Goal: Transaction & Acquisition: Download file/media

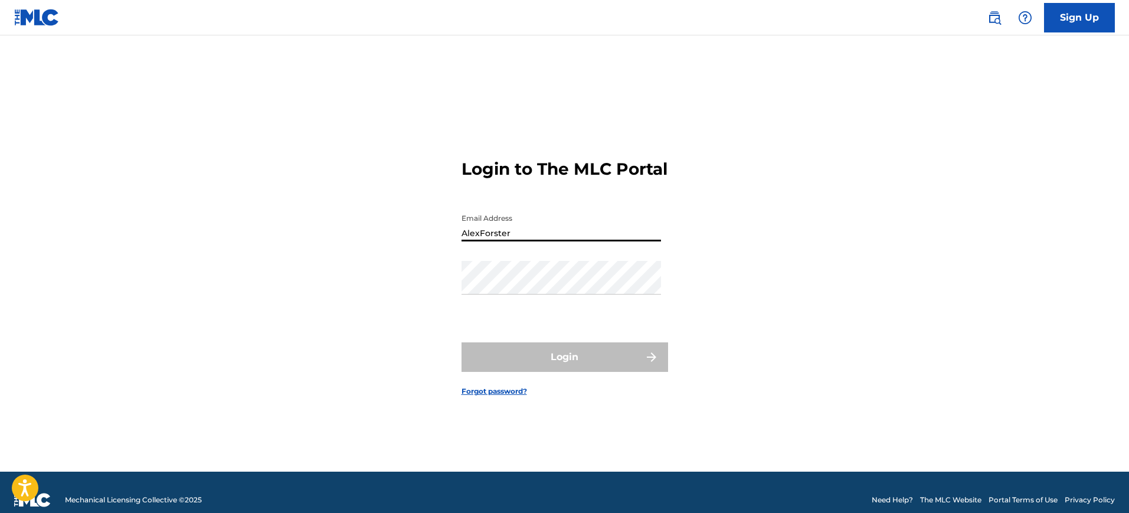
click at [586, 241] on input "AlexForster" at bounding box center [562, 225] width 200 height 34
click at [570, 240] on input "AlexForster" at bounding box center [562, 225] width 200 height 34
drag, startPoint x: 531, startPoint y: 233, endPoint x: 444, endPoint y: 244, distance: 87.4
click at [444, 244] on div "Login to The MLC Portal Email Address AlexForster Password Login Forgot passwor…" at bounding box center [565, 268] width 827 height 407
click at [390, 282] on div "Login to The MLC Portal Email Address Password Login Forgot password?" at bounding box center [565, 268] width 827 height 407
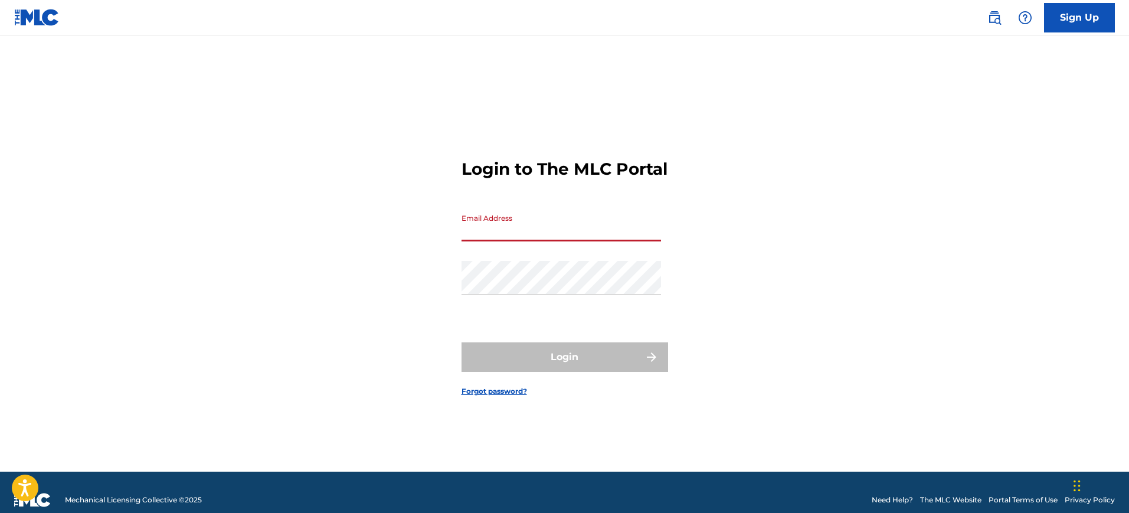
click at [521, 241] on input "Email Address" at bounding box center [562, 225] width 200 height 34
type input "[PERSON_NAME][EMAIL_ADDRESS][PERSON_NAME][DOMAIN_NAME]"
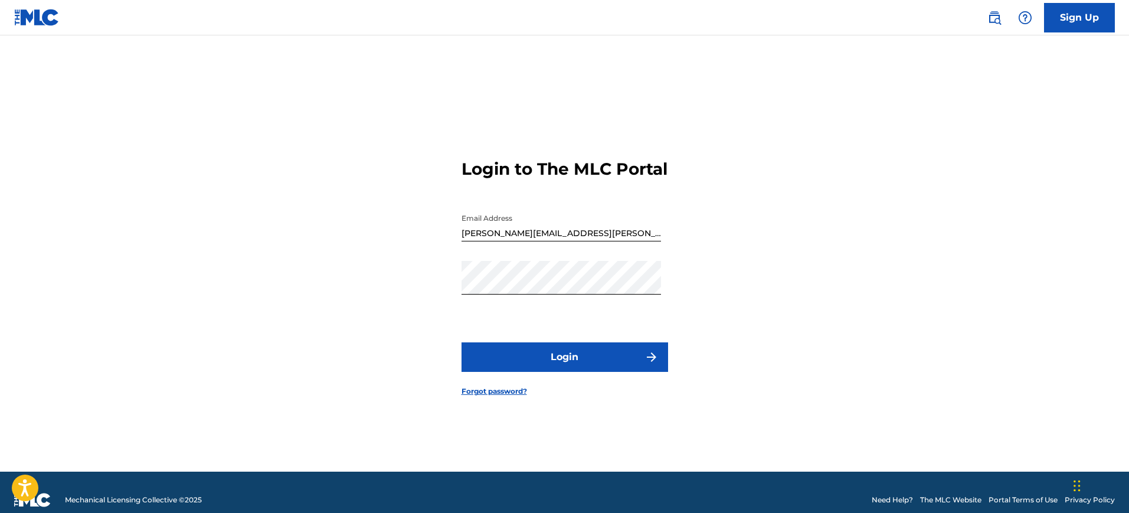
click at [591, 372] on button "Login" at bounding box center [565, 357] width 207 height 30
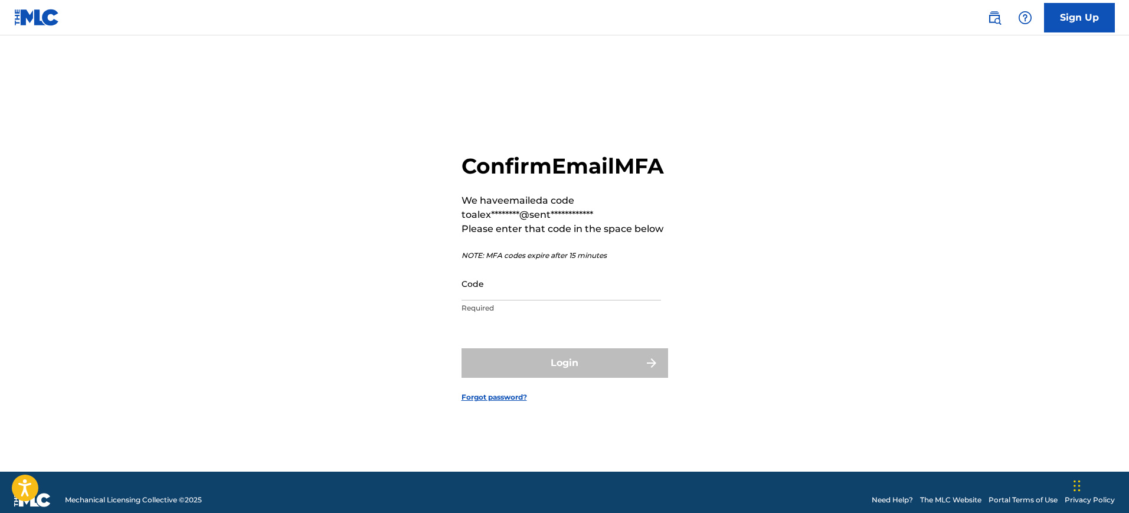
click at [560, 295] on input "Code" at bounding box center [562, 284] width 200 height 34
paste input "175728"
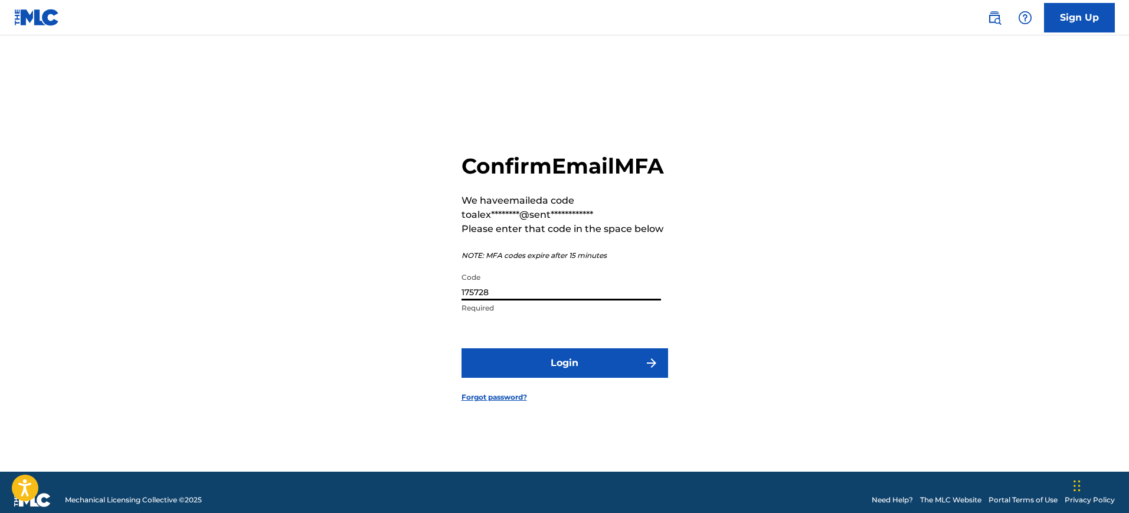
type input "175728"
click at [518, 376] on button "Login" at bounding box center [565, 363] width 207 height 30
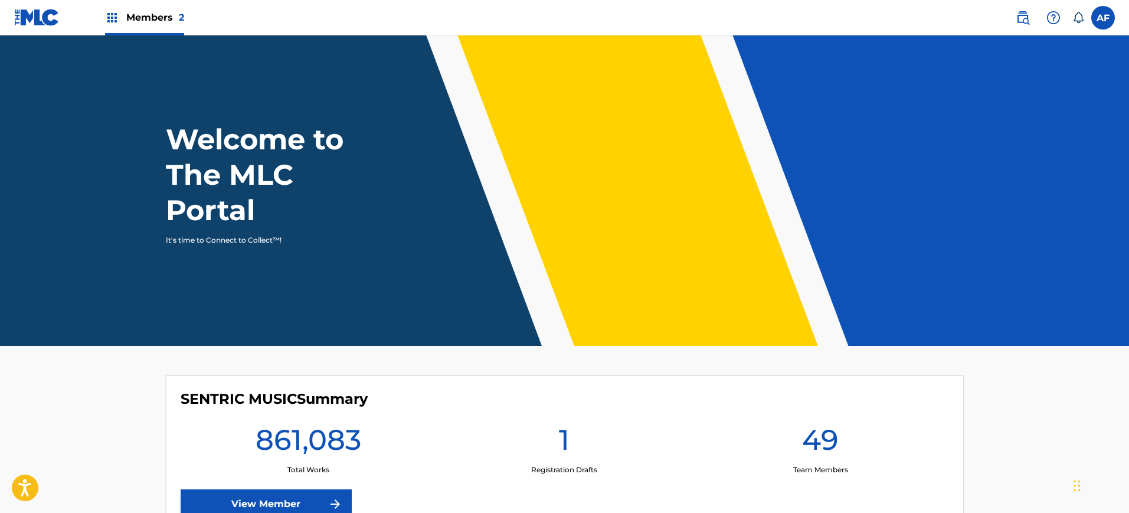
click at [177, 16] on span "Members 2" at bounding box center [155, 18] width 58 height 14
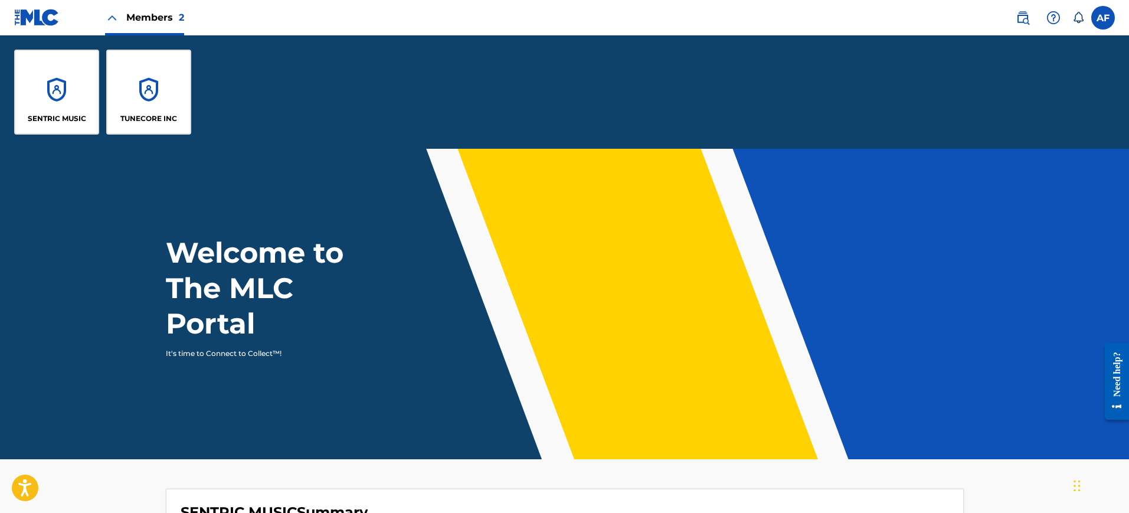
click at [63, 99] on div "SENTRIC MUSIC" at bounding box center [56, 92] width 85 height 85
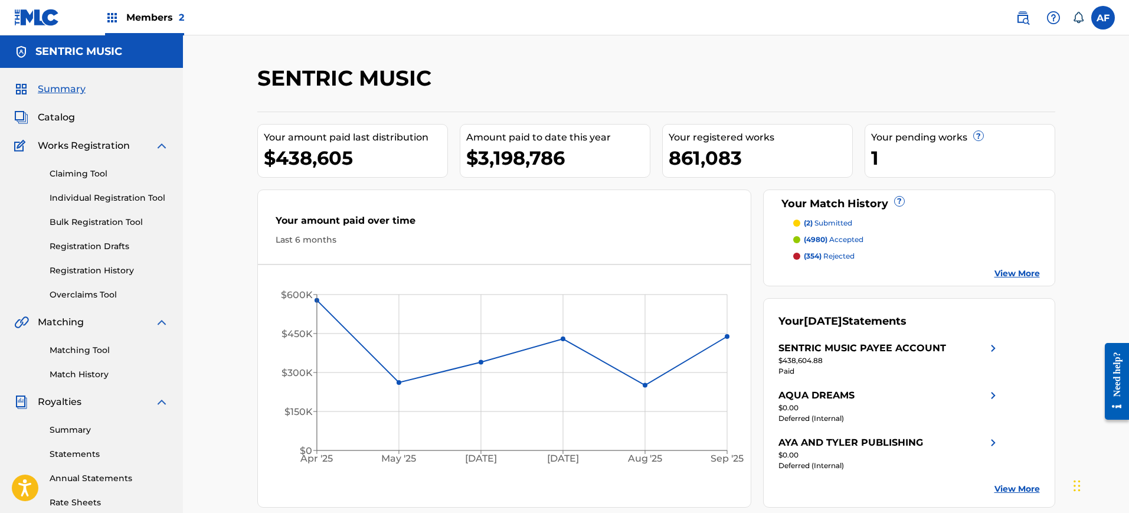
click at [80, 429] on link "Summary" at bounding box center [109, 430] width 119 height 12
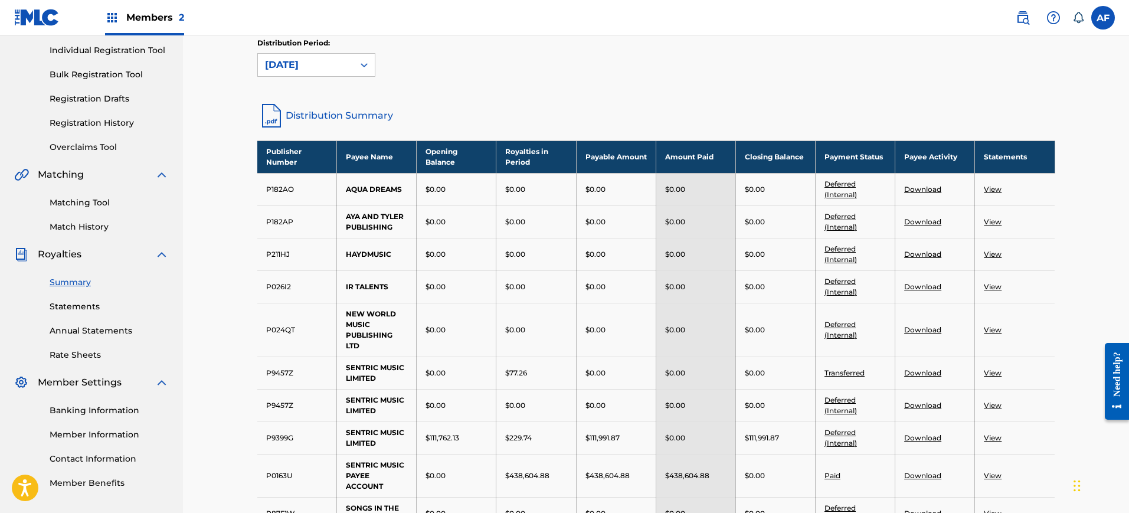
scroll to position [221, 0]
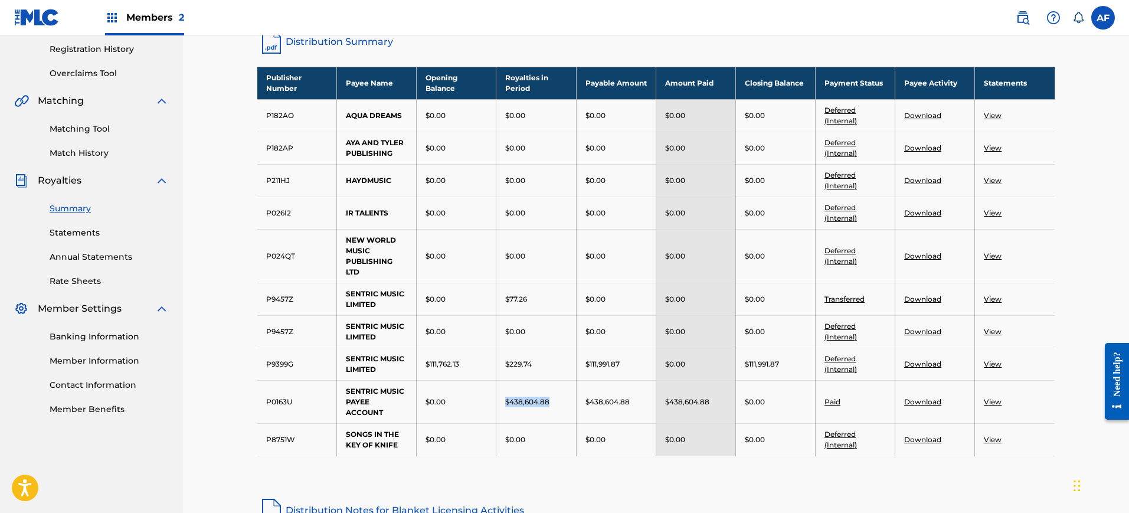
drag, startPoint x: 550, startPoint y: 412, endPoint x: 494, endPoint y: 406, distance: 56.5
click at [494, 406] on tr "P0163U SENTRIC MUSIC PAYEE ACCOUNT $0.00 $438,604.88 $438,604.88 $438,604.88 $0…" at bounding box center [656, 401] width 798 height 43
drag, startPoint x: 714, startPoint y: 407, endPoint x: 663, endPoint y: 407, distance: 50.8
click at [663, 407] on td "$438,604.88" at bounding box center [696, 401] width 80 height 43
click at [64, 450] on nav "SENTRIC MUSIC Summary Catalog Works Registration Claiming Tool Individual Regis…" at bounding box center [91, 247] width 183 height 867
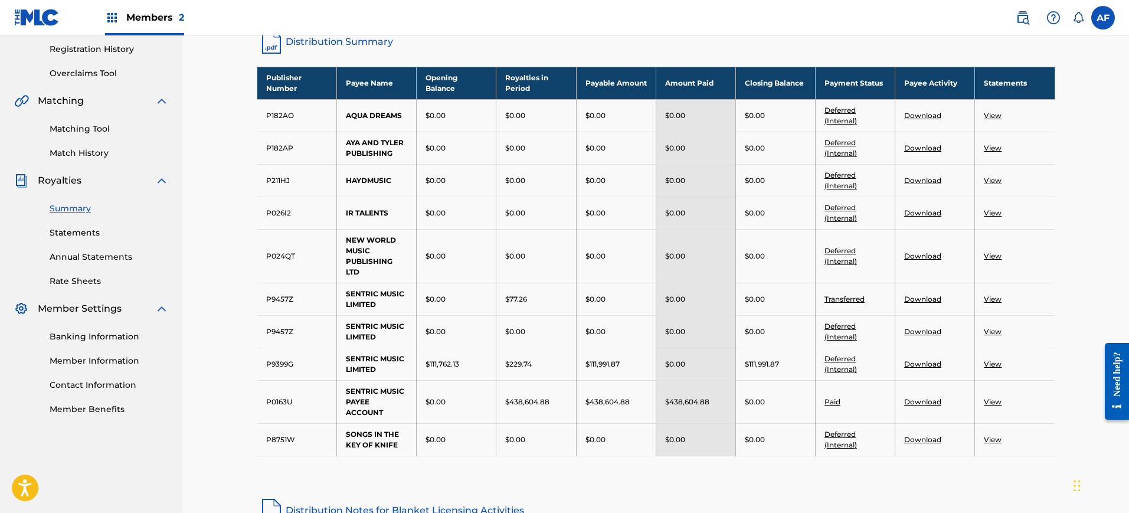
drag, startPoint x: 64, startPoint y: 444, endPoint x: 76, endPoint y: 442, distance: 11.9
click at [64, 445] on nav "SENTRIC MUSIC Summary Catalog Works Registration Claiming Tool Individual Regis…" at bounding box center [91, 247] width 183 height 867
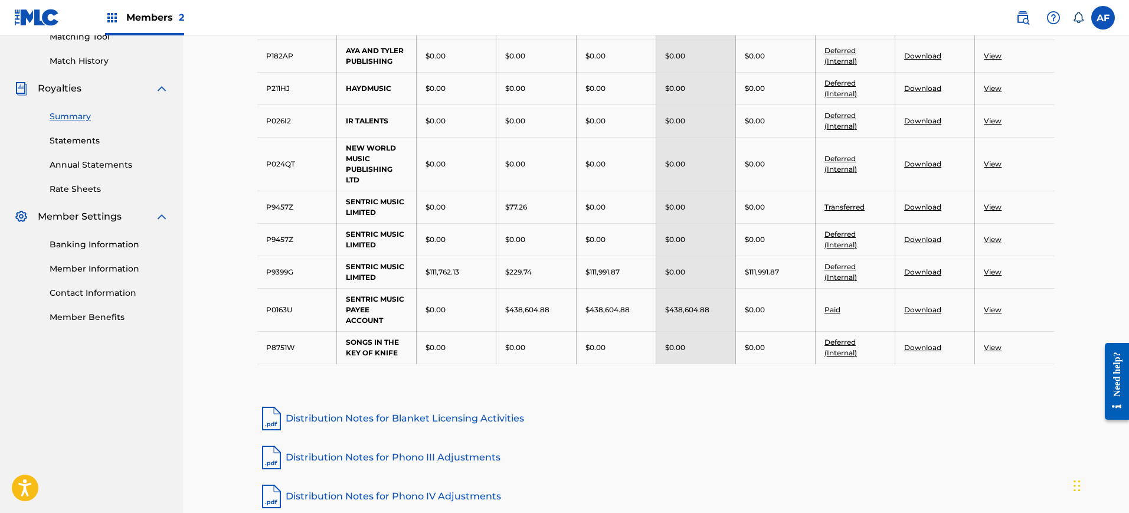
scroll to position [443, 0]
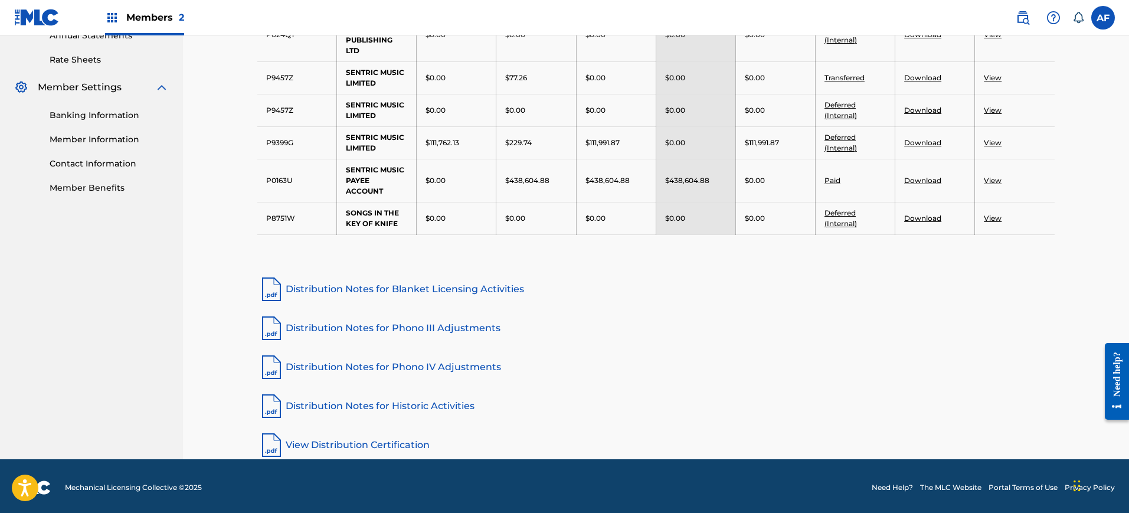
click at [37, 332] on nav "SENTRIC MUSIC Summary Catalog Works Registration Claiming Tool Individual Regis…" at bounding box center [91, 26] width 183 height 867
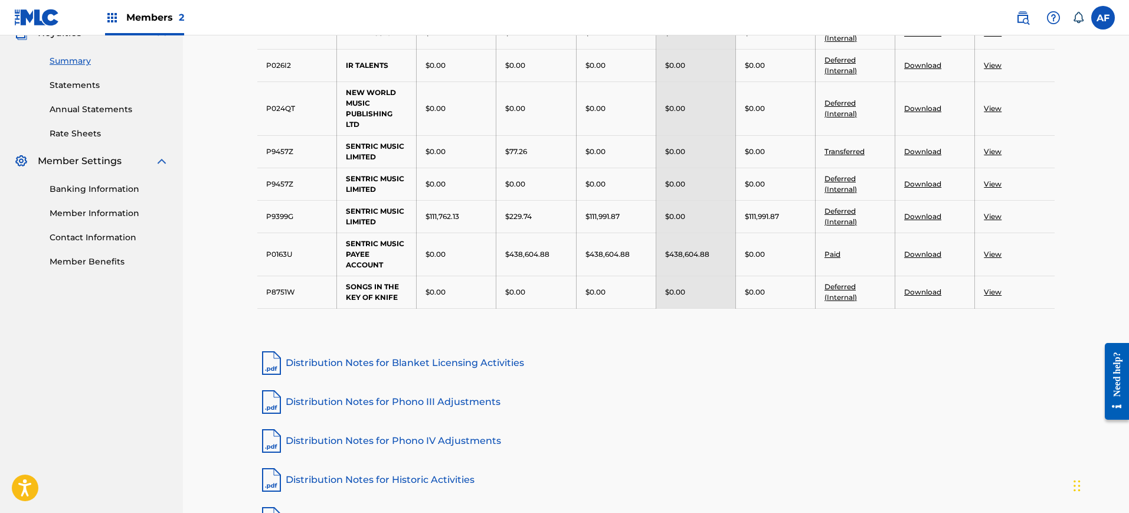
scroll to position [221, 0]
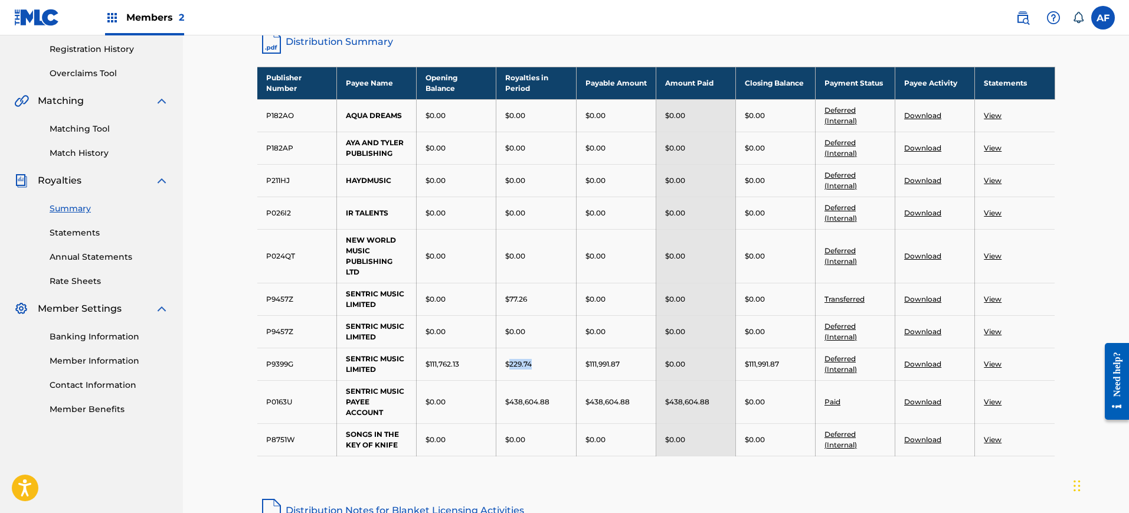
drag, startPoint x: 560, startPoint y: 367, endPoint x: 489, endPoint y: 368, distance: 70.9
click at [505, 368] on div "$229.74" at bounding box center [535, 364] width 61 height 11
drag, startPoint x: 539, startPoint y: 306, endPoint x: 503, endPoint y: 305, distance: 36.0
click at [504, 305] on td "$77.26" at bounding box center [537, 299] width 80 height 32
click at [541, 298] on div "$77.26" at bounding box center [535, 299] width 61 height 11
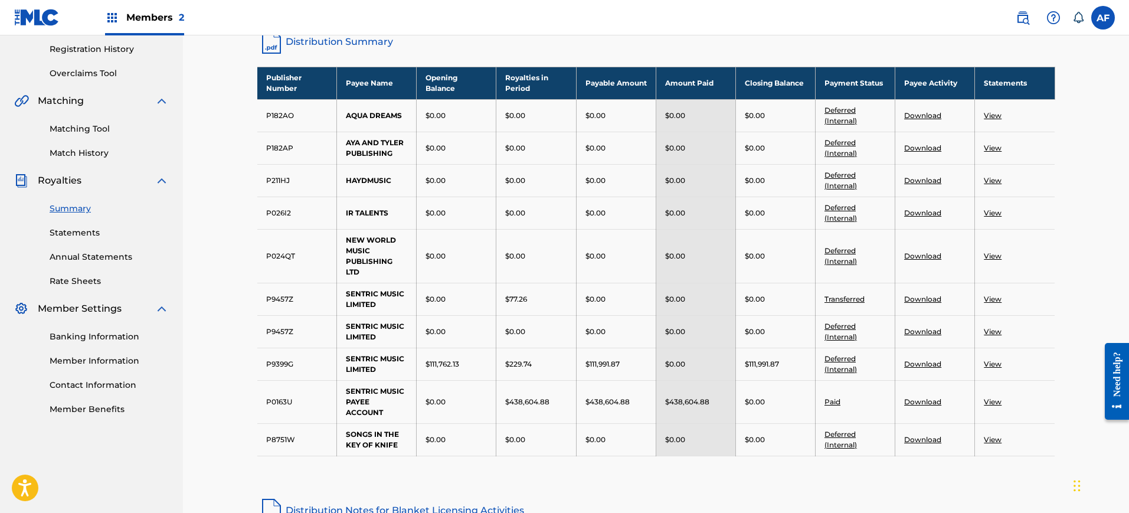
click at [90, 236] on link "Statements" at bounding box center [109, 233] width 119 height 12
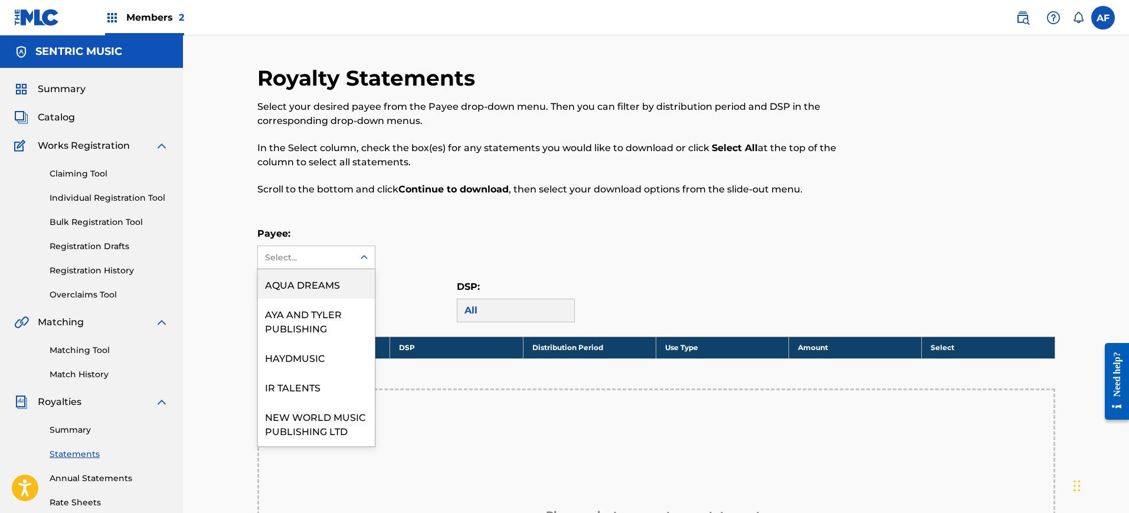
click at [341, 263] on div "Select..." at bounding box center [306, 257] width 96 height 22
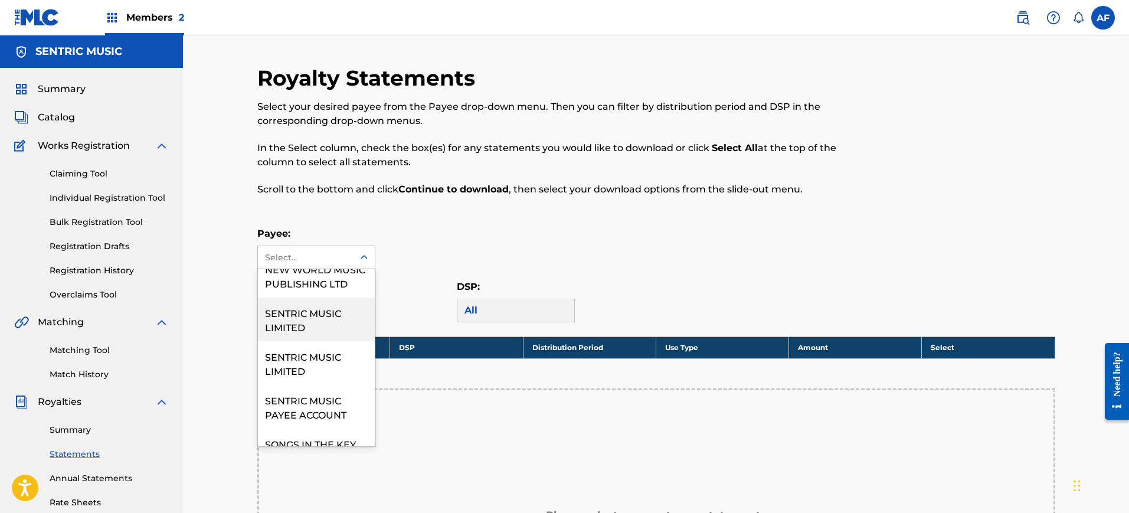
click at [334, 335] on div "SENTRIC MUSIC LIMITED" at bounding box center [316, 320] width 117 height 44
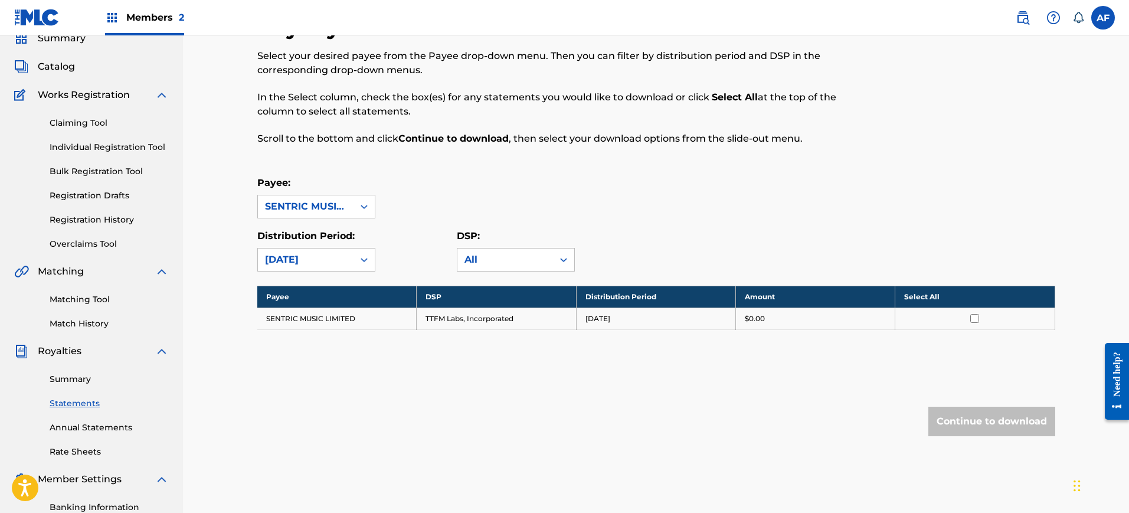
scroll to position [74, 0]
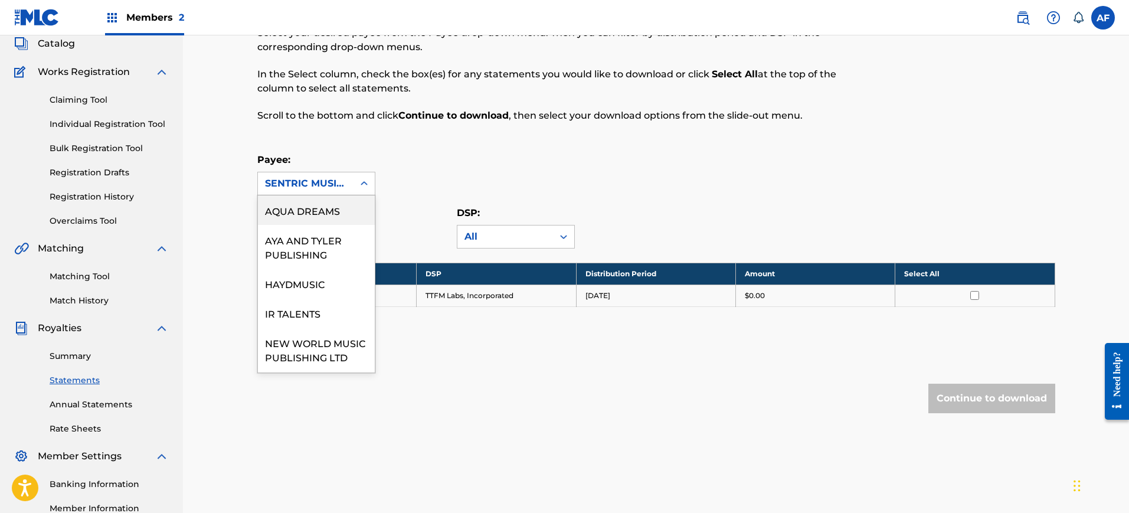
click at [347, 186] on div "SENTRIC MUSIC LIMITED" at bounding box center [306, 183] width 96 height 22
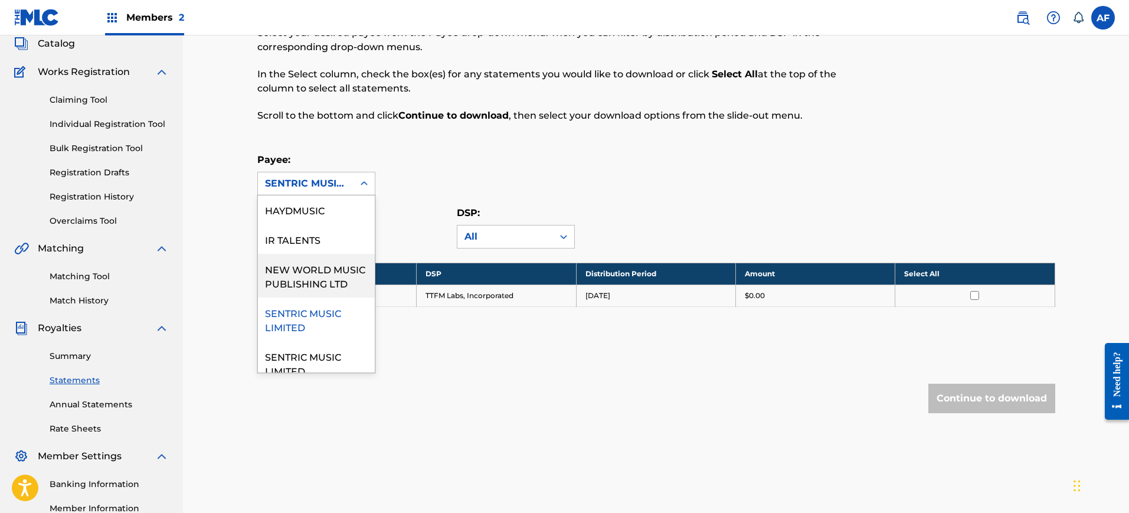
scroll to position [148, 0]
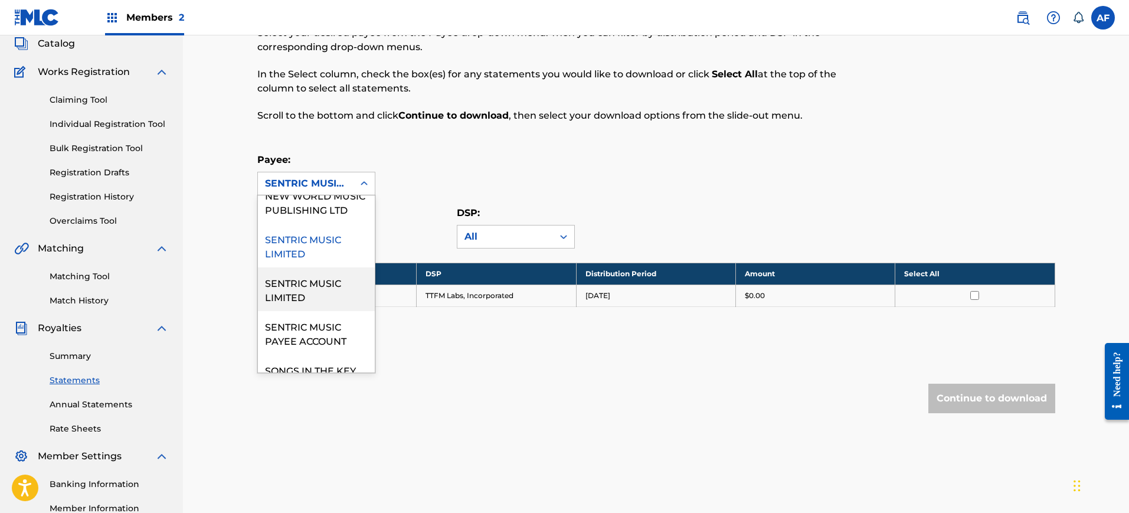
click at [334, 304] on div "SENTRIC MUSIC LIMITED" at bounding box center [316, 289] width 117 height 44
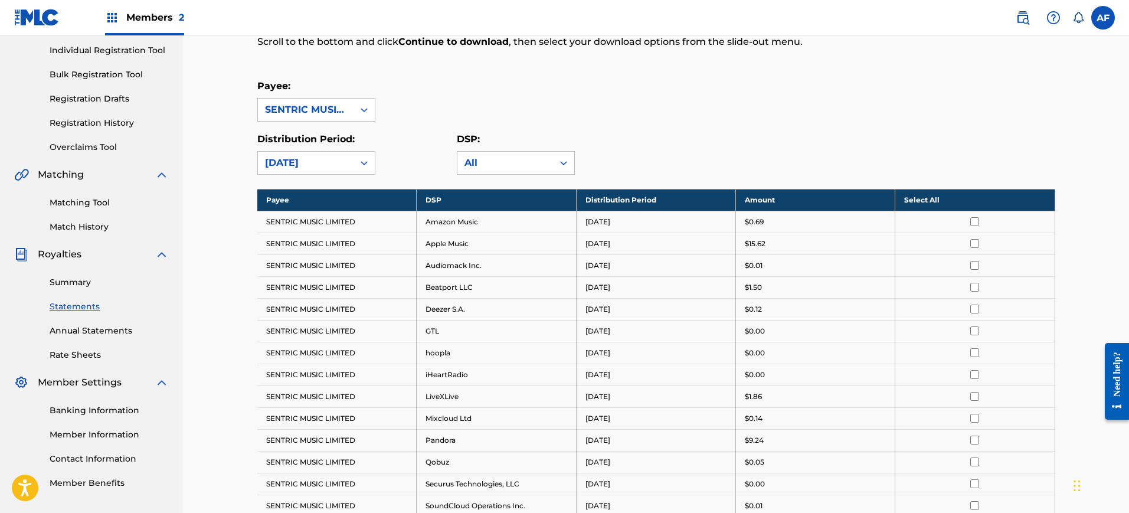
drag, startPoint x: 991, startPoint y: 220, endPoint x: 952, endPoint y: 200, distance: 43.0
click at [991, 221] on div at bounding box center [974, 221] width 141 height 9
click at [953, 198] on th "Select All" at bounding box center [975, 200] width 159 height 22
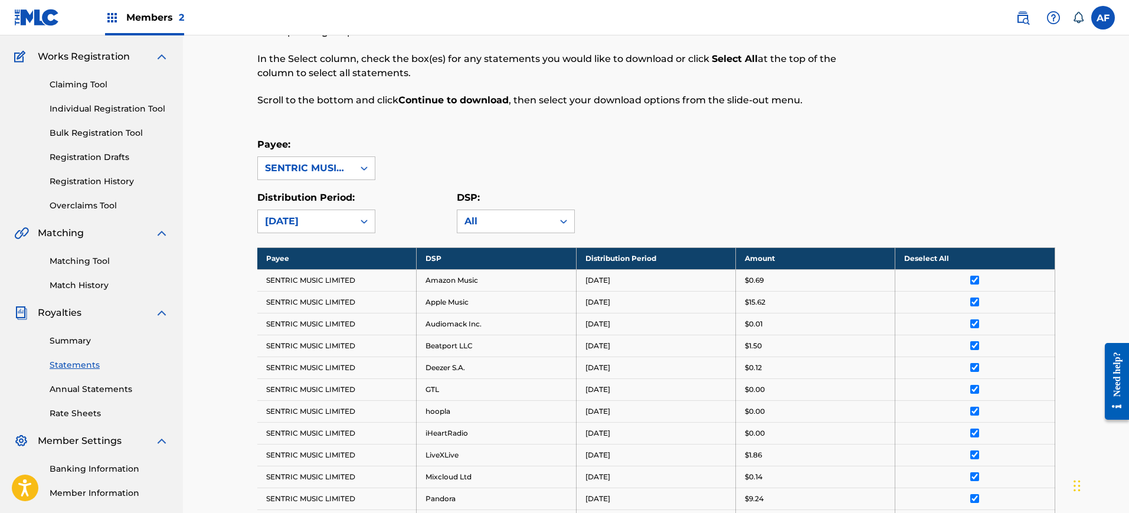
scroll to position [80, 0]
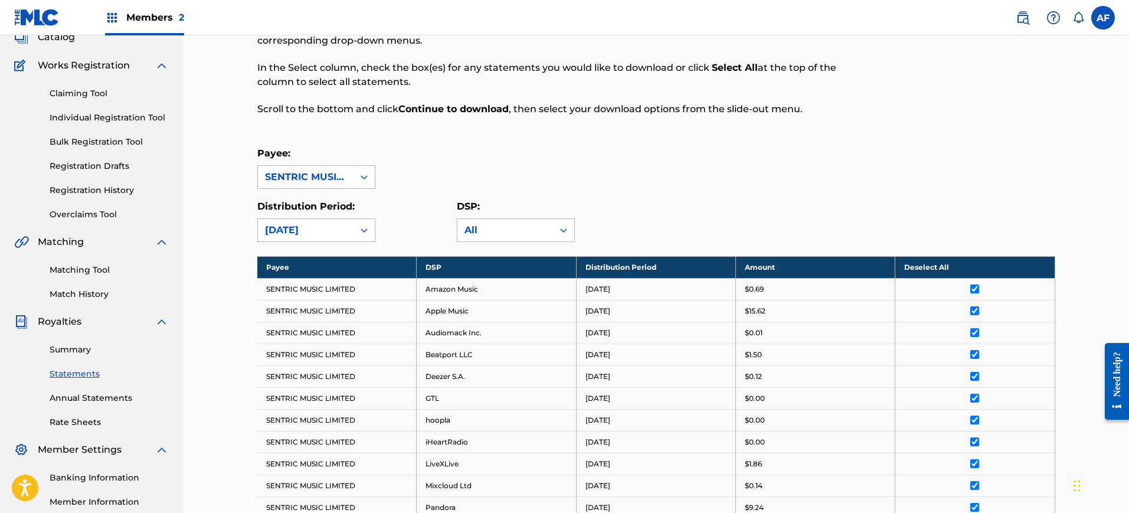
click at [356, 182] on div at bounding box center [364, 176] width 21 height 21
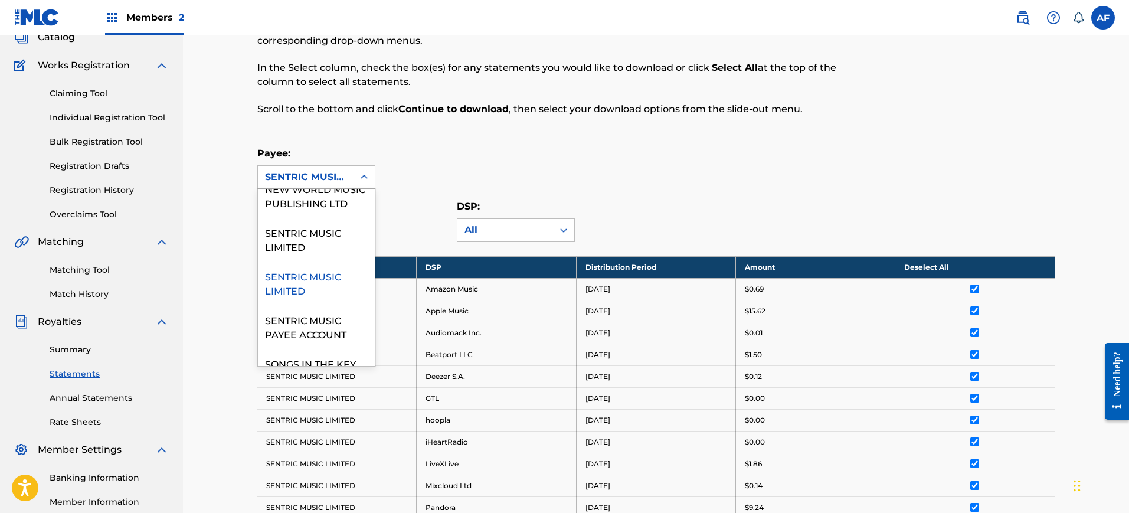
scroll to position [188, 0]
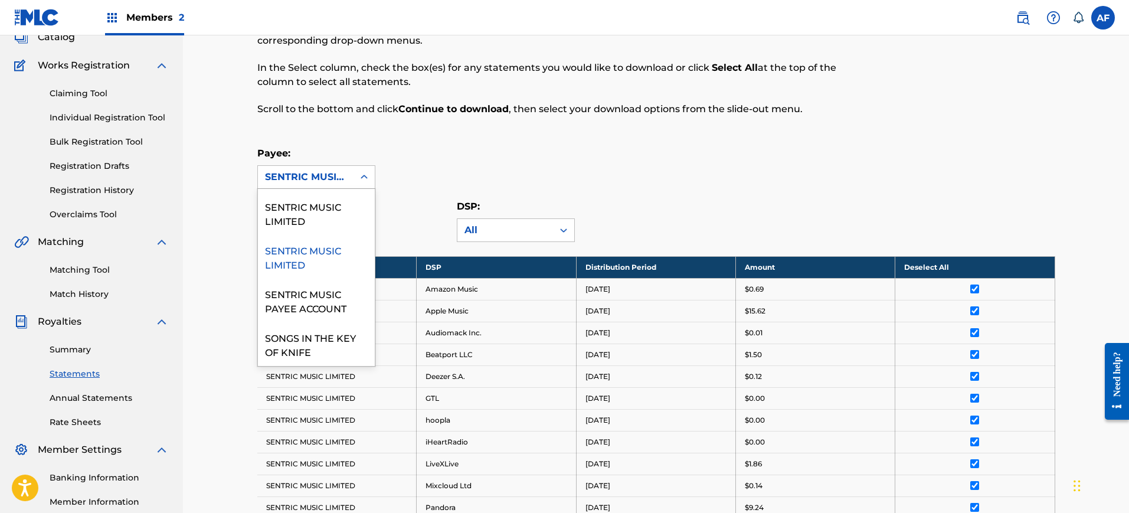
click at [742, 188] on div "Payee: 9 results available. Use Up and Down to choose options, press Enter to s…" at bounding box center [656, 167] width 798 height 43
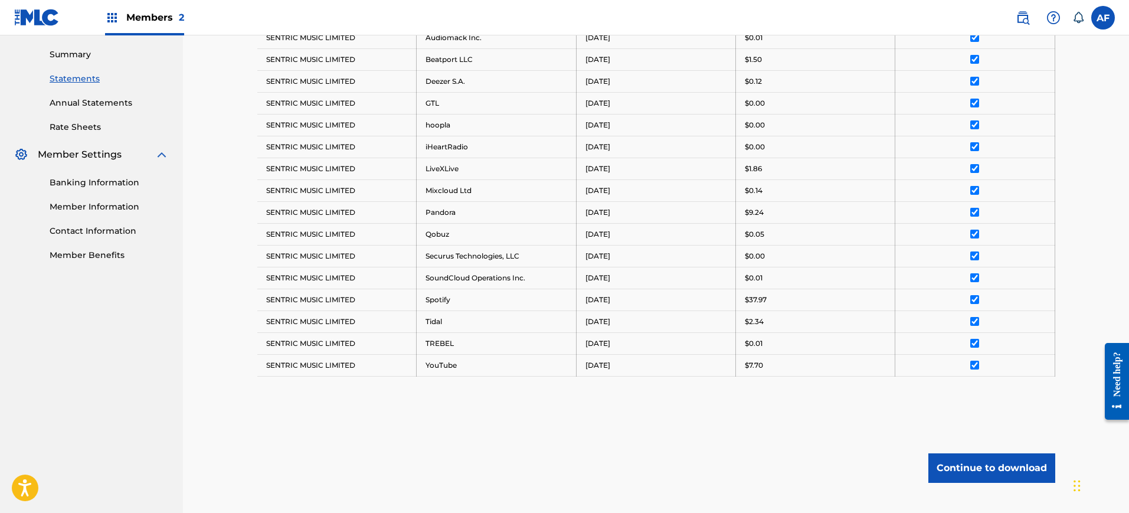
scroll to position [449, 0]
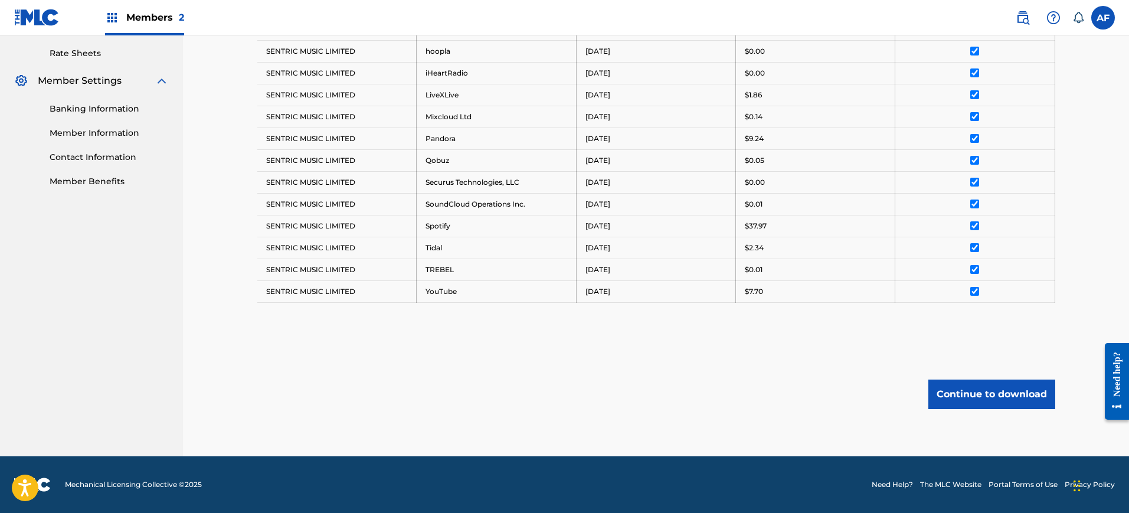
click at [971, 393] on button "Continue to download" at bounding box center [992, 395] width 127 height 30
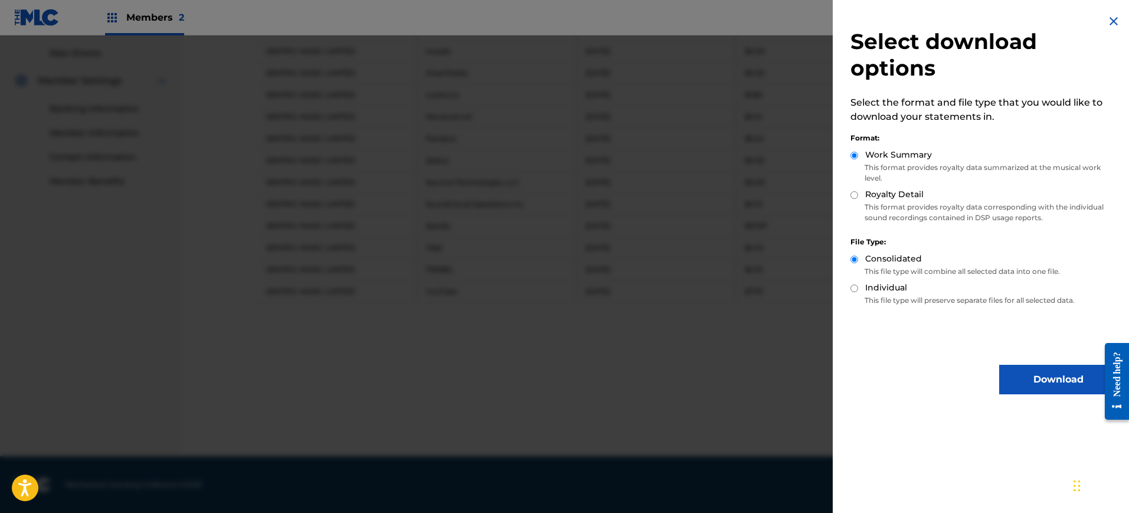
click at [910, 198] on label "Royalty Detail" at bounding box center [894, 194] width 58 height 12
click at [858, 198] on input "Royalty Detail" at bounding box center [855, 195] width 8 height 8
radio input "true"
click at [1036, 373] on button "Download" at bounding box center [1059, 380] width 118 height 30
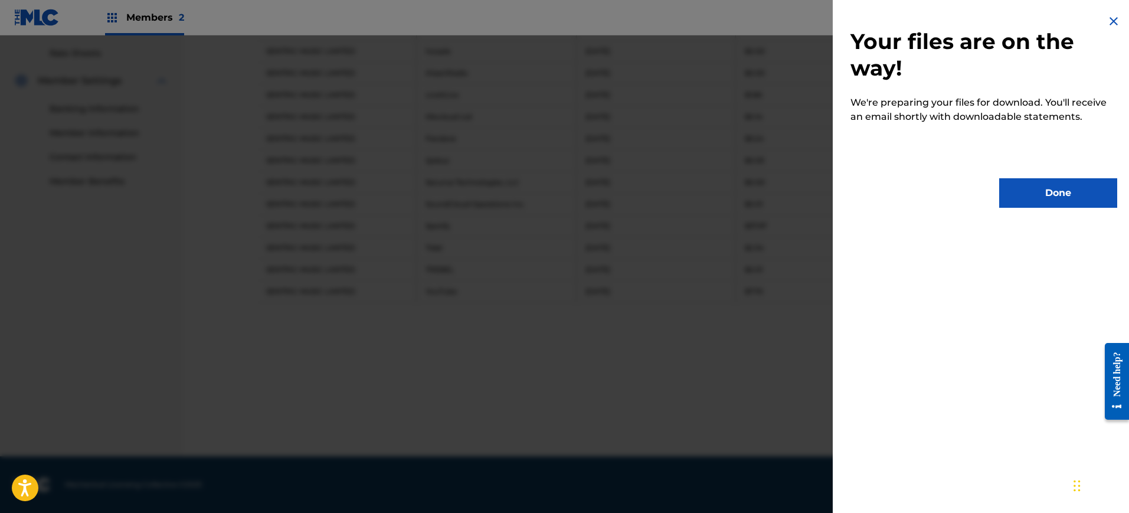
click at [1037, 187] on button "Done" at bounding box center [1059, 193] width 118 height 30
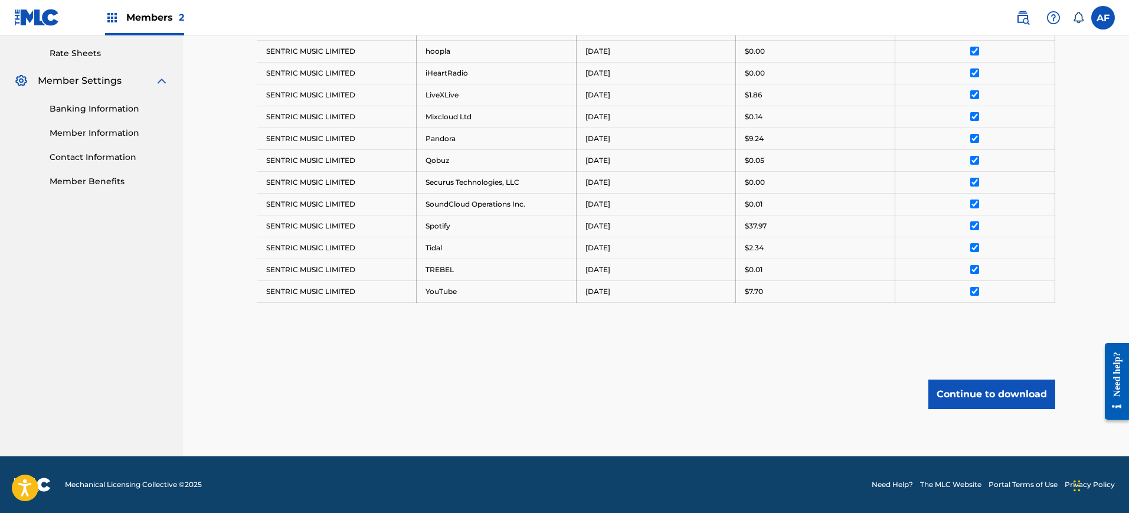
click at [61, 309] on nav "SENTRIC MUSIC Summary Catalog Works Registration Claiming Tool Individual Regis…" at bounding box center [91, 21] width 183 height 870
click at [744, 355] on div "Royalty Statements Select your desired payee from the Payee drop-down menu. The…" at bounding box center [656, 36] width 798 height 841
click at [1014, 398] on button "Continue to download" at bounding box center [992, 395] width 127 height 30
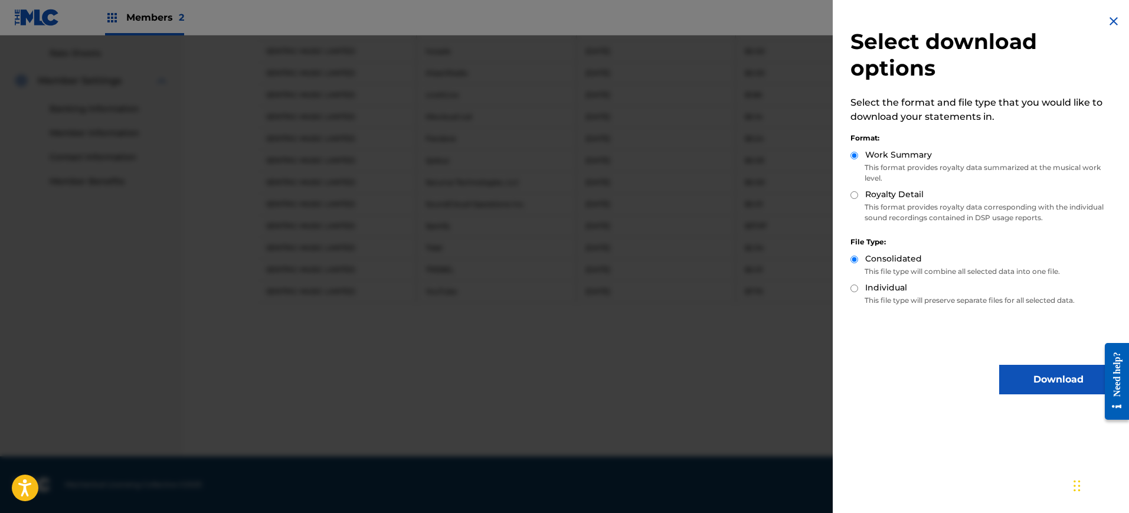
click at [1015, 375] on button "Download" at bounding box center [1059, 380] width 118 height 30
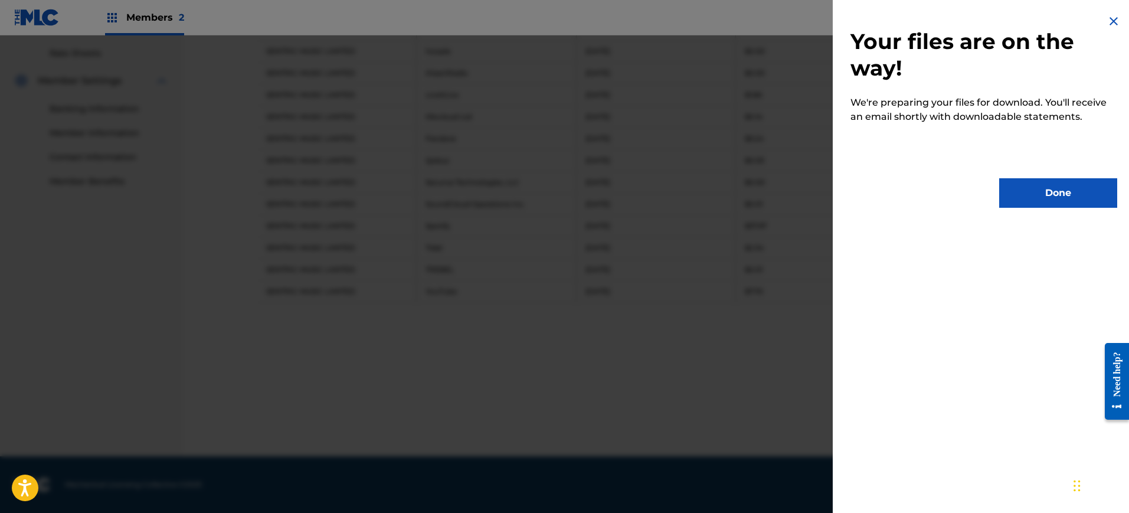
click at [1035, 186] on button "Done" at bounding box center [1059, 193] width 118 height 30
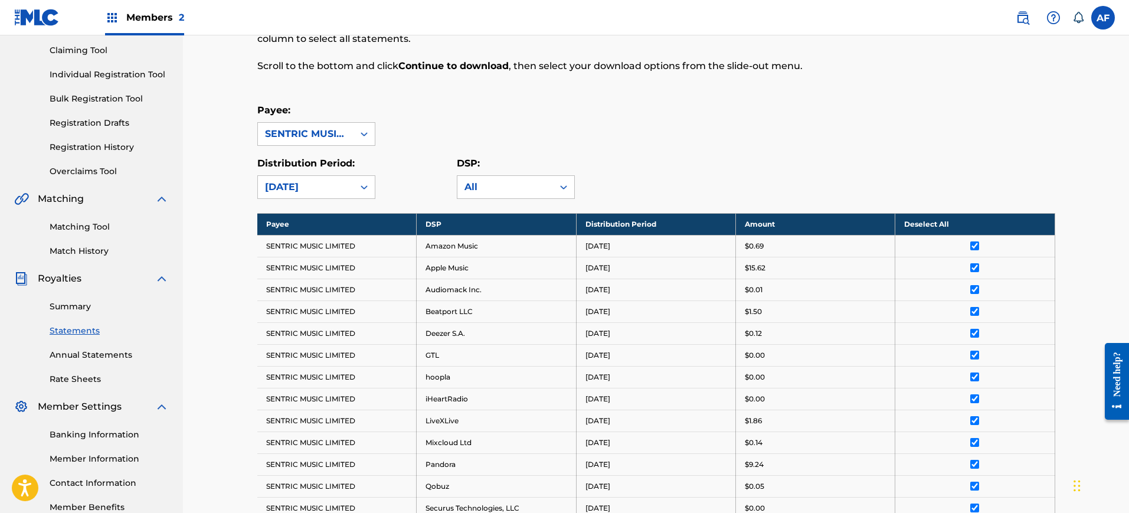
scroll to position [0, 0]
